Goal: Information Seeking & Learning: Learn about a topic

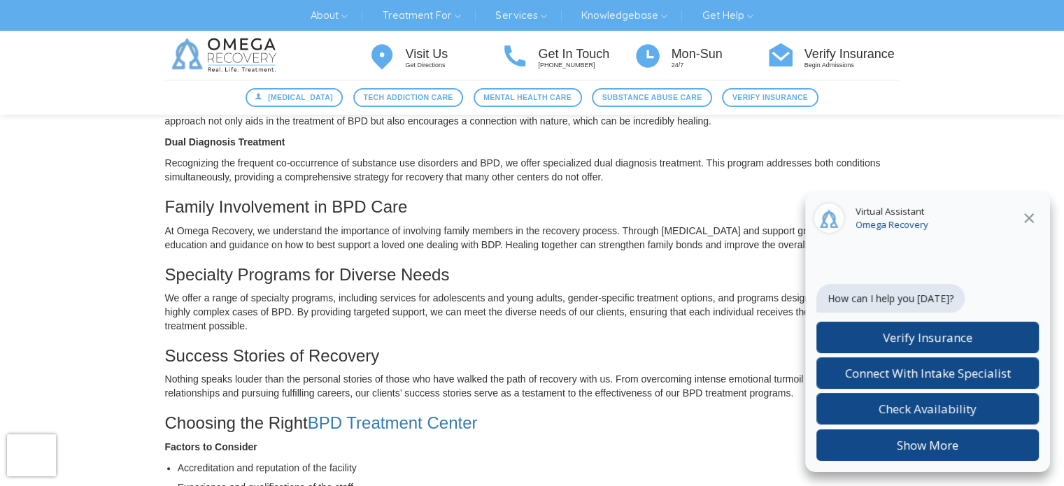
scroll to position [699, 0]
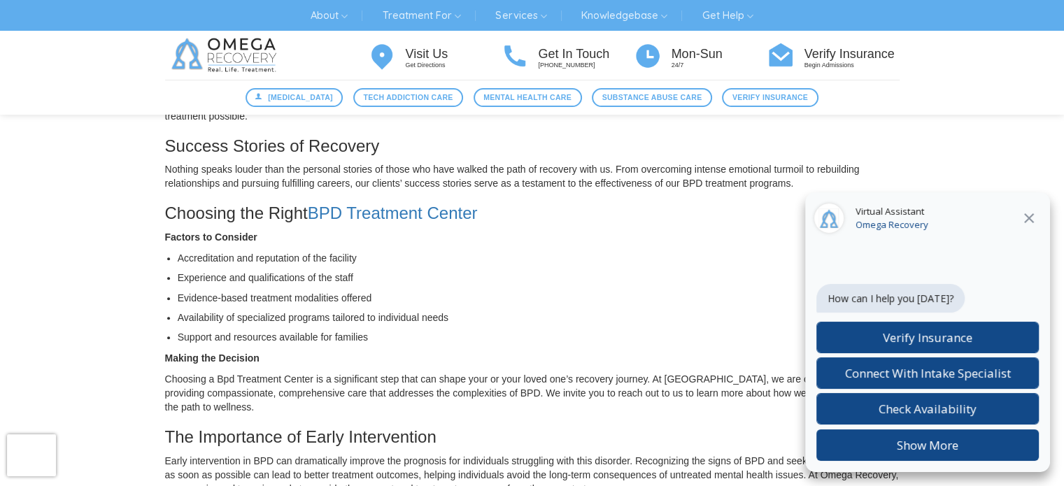
click at [1026, 217] on icon at bounding box center [1028, 218] width 17 height 17
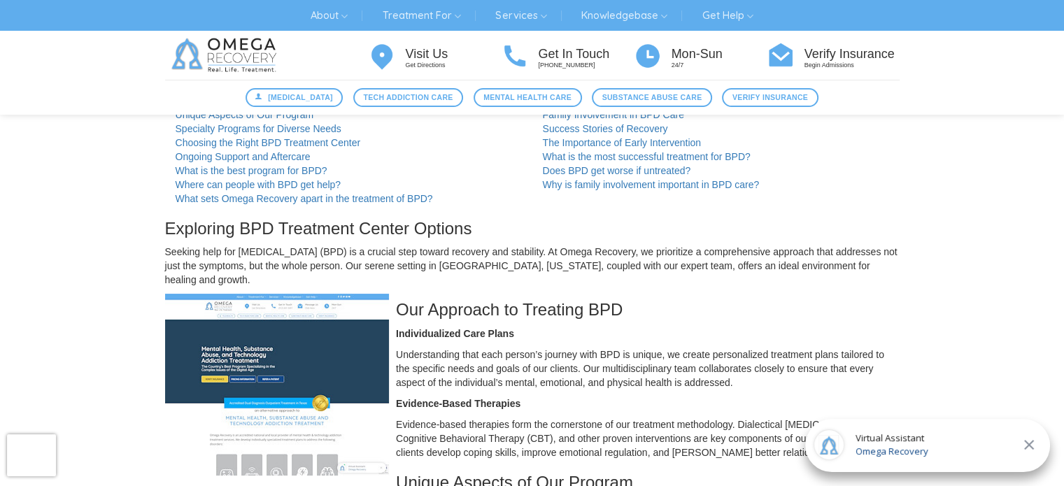
scroll to position [0, 0]
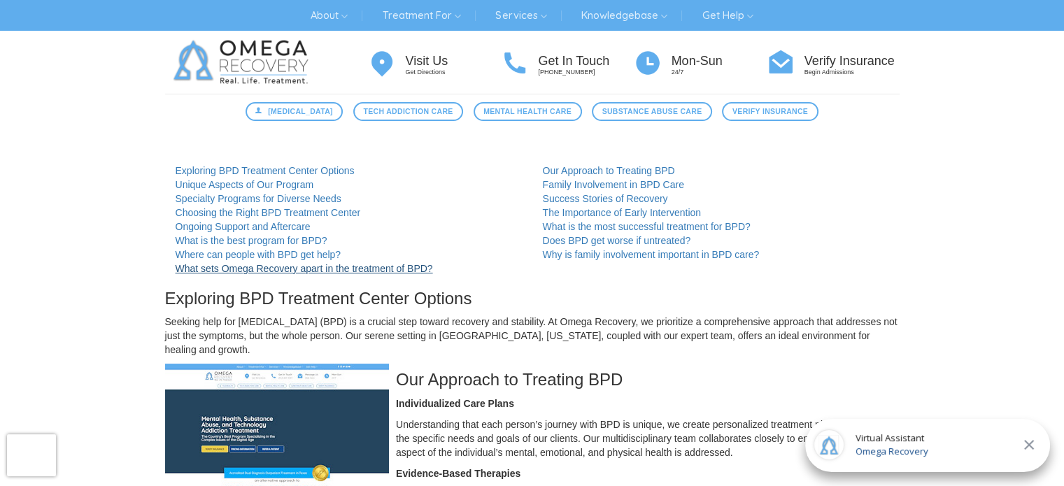
click at [421, 267] on link "What sets Omega Recovery apart in the treatment of BPD?" at bounding box center [304, 268] width 257 height 11
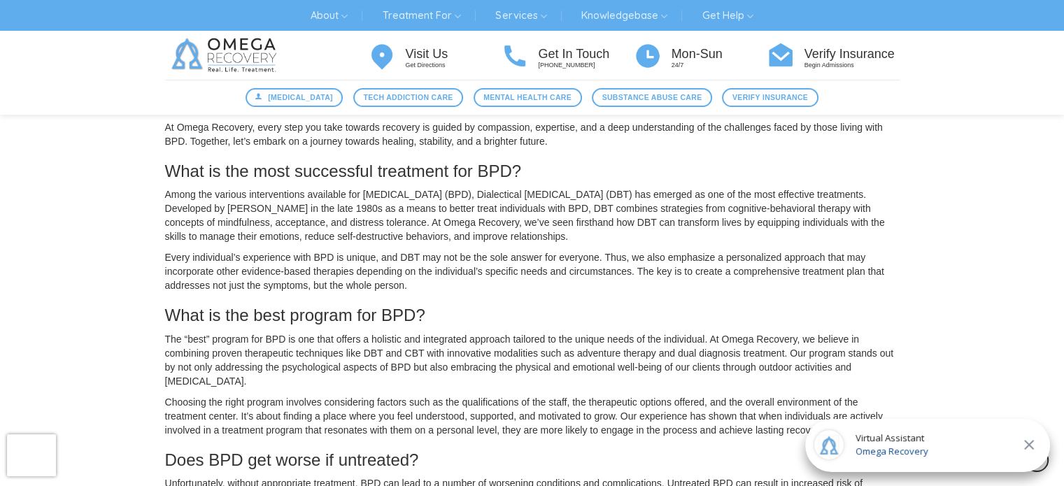
scroll to position [883, 0]
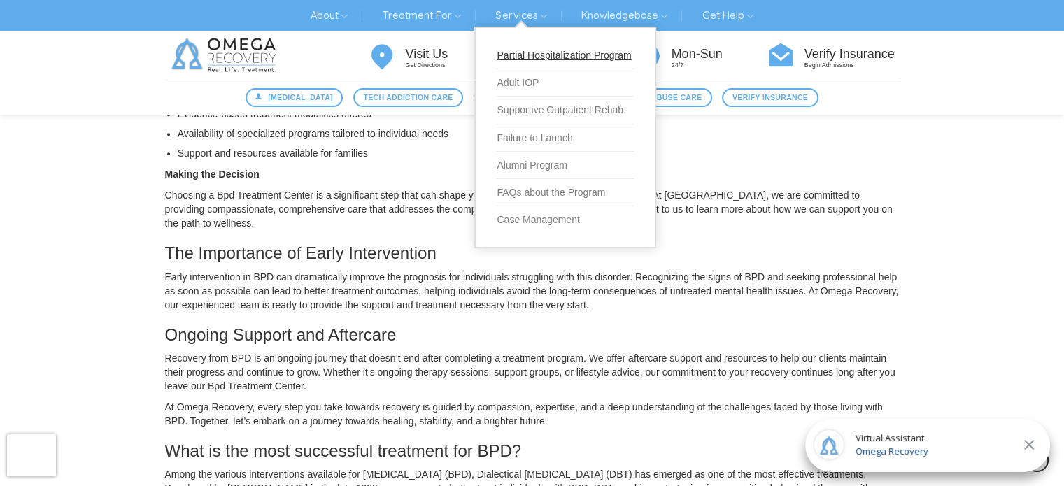
click at [543, 48] on link "Partial Hospitalization Program" at bounding box center [565, 55] width 137 height 27
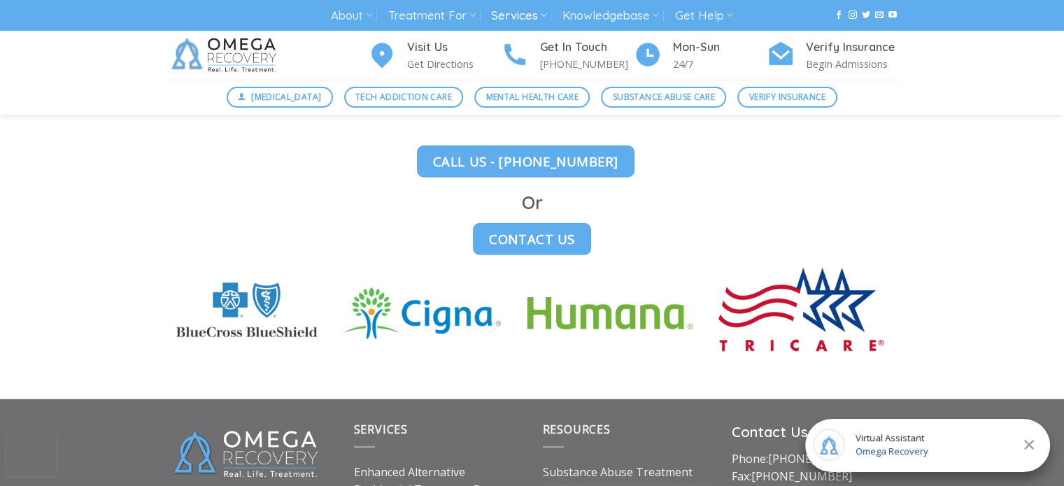
scroll to position [3917, 0]
